Goal: Task Accomplishment & Management: Use online tool/utility

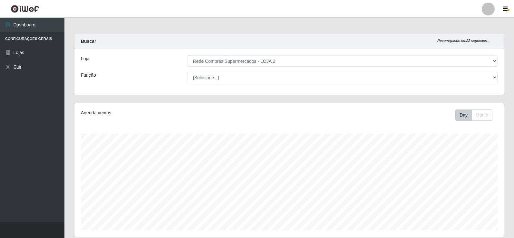
select select "161"
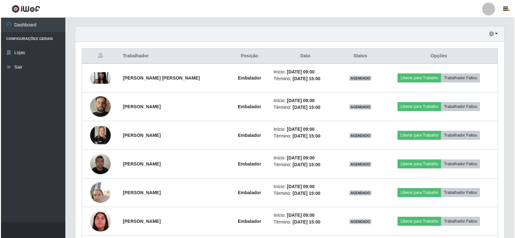
scroll to position [134, 429]
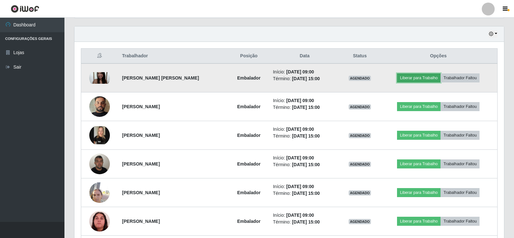
click at [411, 81] on button "Liberar para Trabalho" at bounding box center [418, 77] width 43 height 9
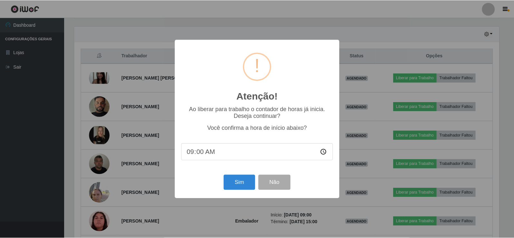
scroll to position [134, 426]
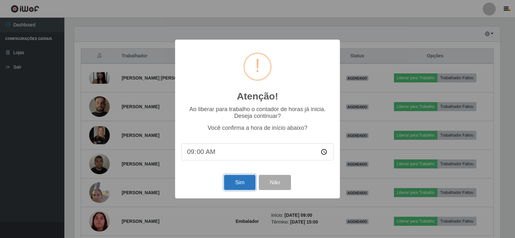
click at [228, 183] on button "Sim" at bounding box center [239, 182] width 31 height 15
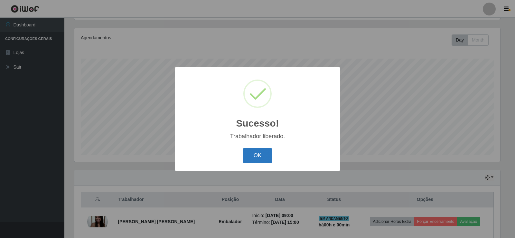
drag, startPoint x: 252, startPoint y: 154, endPoint x: 349, endPoint y: 180, distance: 100.7
click at [252, 154] on button "OK" at bounding box center [258, 155] width 30 height 15
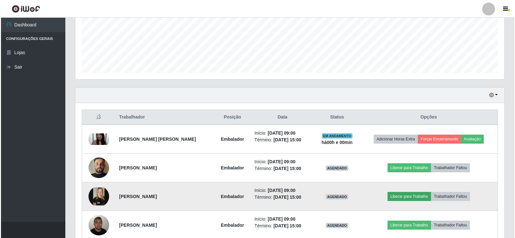
scroll to position [172, 0]
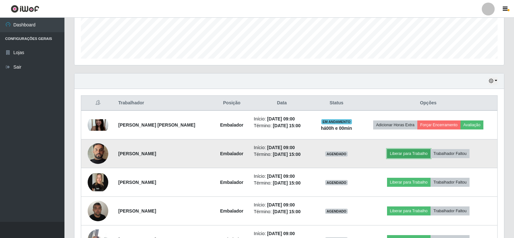
click at [409, 151] on button "Liberar para Trabalho" at bounding box center [408, 153] width 43 height 9
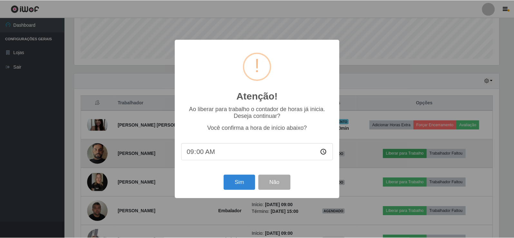
scroll to position [134, 426]
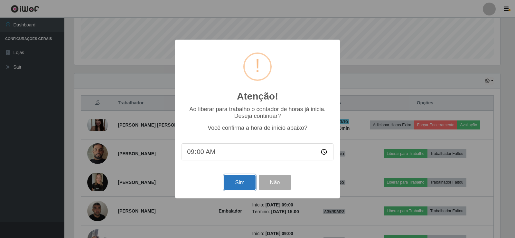
click at [233, 184] on button "Sim" at bounding box center [239, 182] width 31 height 15
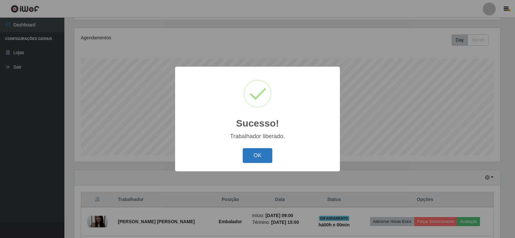
click at [267, 155] on button "OK" at bounding box center [258, 155] width 30 height 15
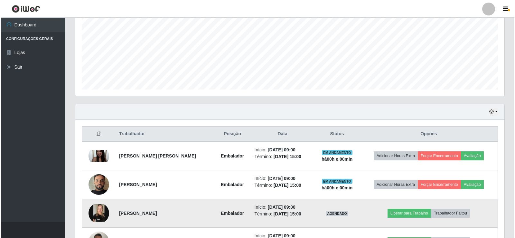
scroll to position [172, 0]
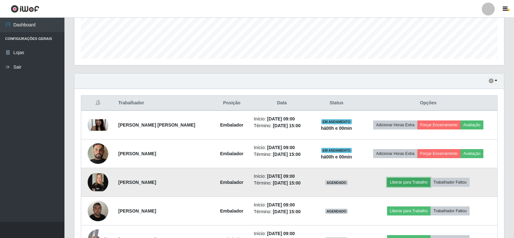
click at [406, 184] on button "Liberar para Trabalho" at bounding box center [408, 182] width 43 height 9
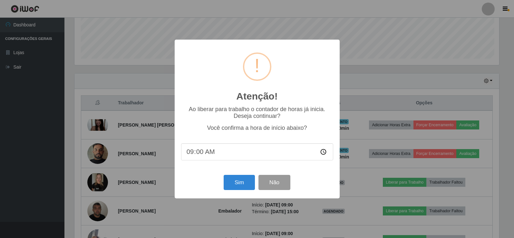
scroll to position [134, 426]
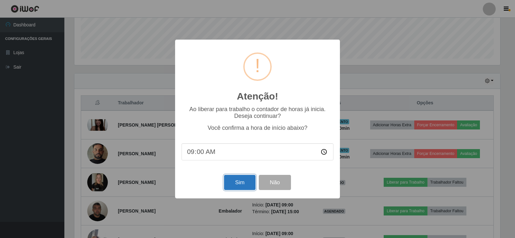
click at [234, 185] on button "Sim" at bounding box center [239, 182] width 31 height 15
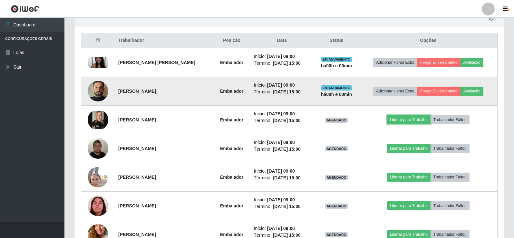
scroll to position [0, 0]
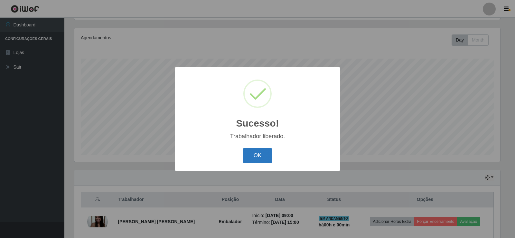
click at [258, 159] on button "OK" at bounding box center [258, 155] width 30 height 15
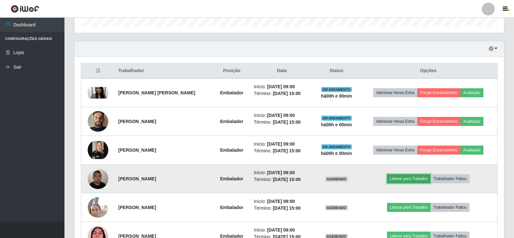
click at [406, 179] on button "Liberar para Trabalho" at bounding box center [408, 178] width 43 height 9
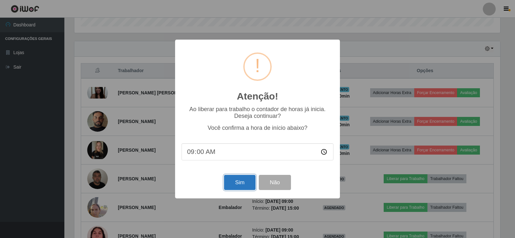
click at [231, 185] on button "Sim" at bounding box center [239, 182] width 31 height 15
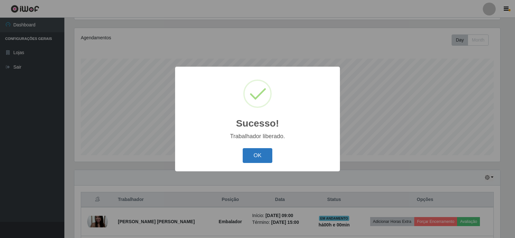
click at [248, 156] on button "OK" at bounding box center [258, 155] width 30 height 15
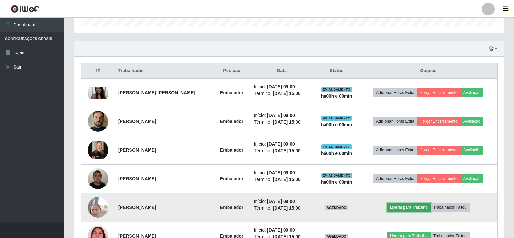
click at [407, 209] on button "Liberar para Trabalho" at bounding box center [408, 207] width 43 height 9
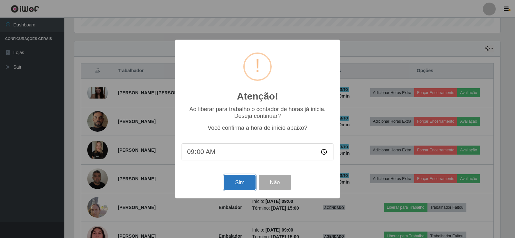
click at [245, 185] on button "Sim" at bounding box center [239, 182] width 31 height 15
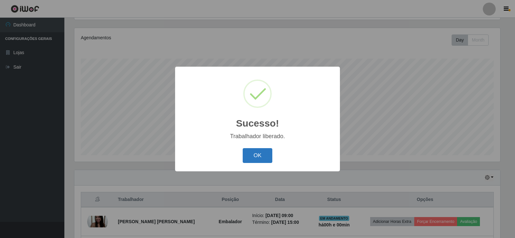
click at [268, 155] on button "OK" at bounding box center [258, 155] width 30 height 15
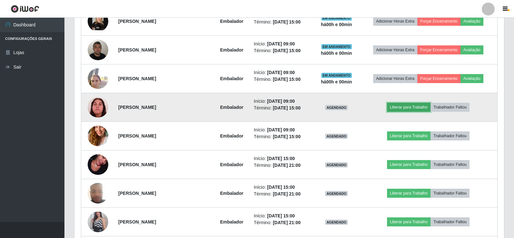
click at [401, 107] on button "Liberar para Trabalho" at bounding box center [408, 107] width 43 height 9
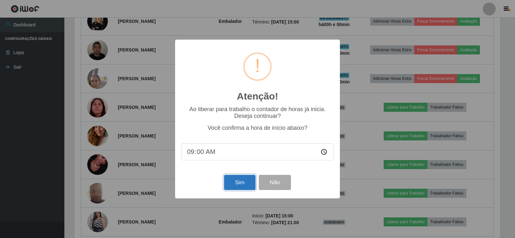
click at [232, 184] on button "Sim" at bounding box center [239, 182] width 31 height 15
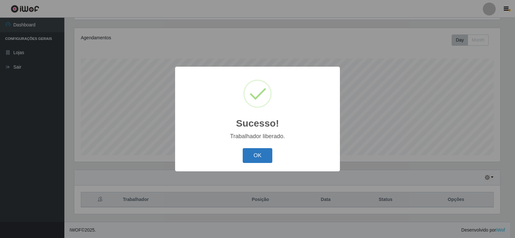
click at [258, 156] on button "OK" at bounding box center [258, 155] width 30 height 15
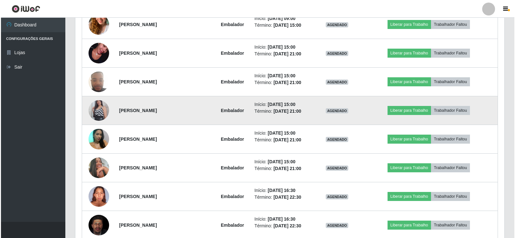
scroll to position [315, 0]
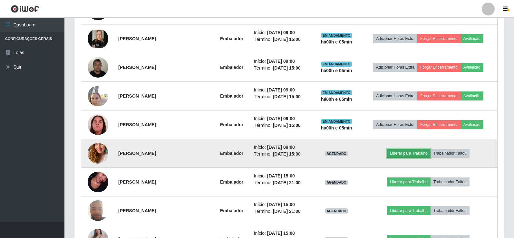
click at [410, 154] on button "Liberar para Trabalho" at bounding box center [408, 153] width 43 height 9
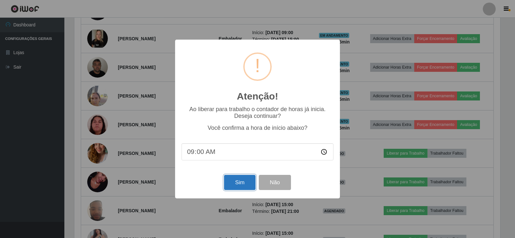
click at [244, 183] on button "Sim" at bounding box center [239, 182] width 31 height 15
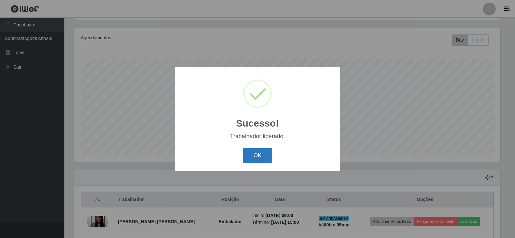
click at [261, 155] on button "OK" at bounding box center [258, 155] width 30 height 15
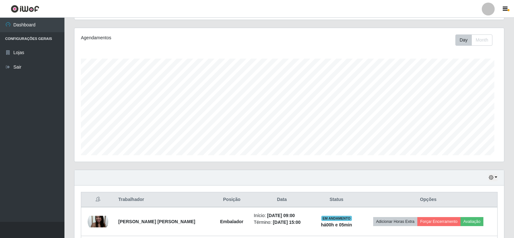
scroll to position [134, 429]
